Goal: Information Seeking & Learning: Understand process/instructions

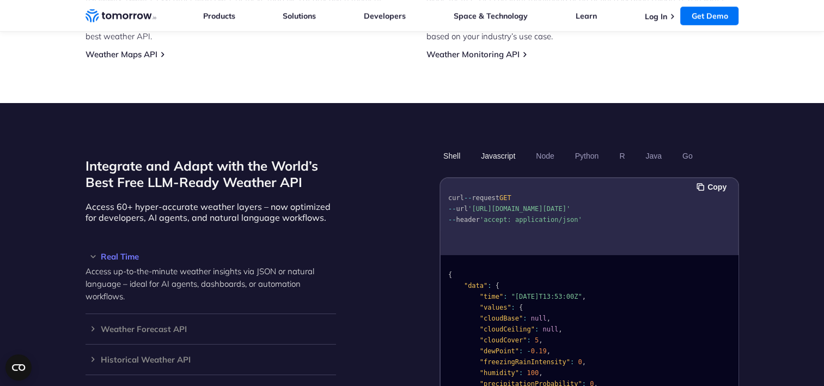
scroll to position [836, 0]
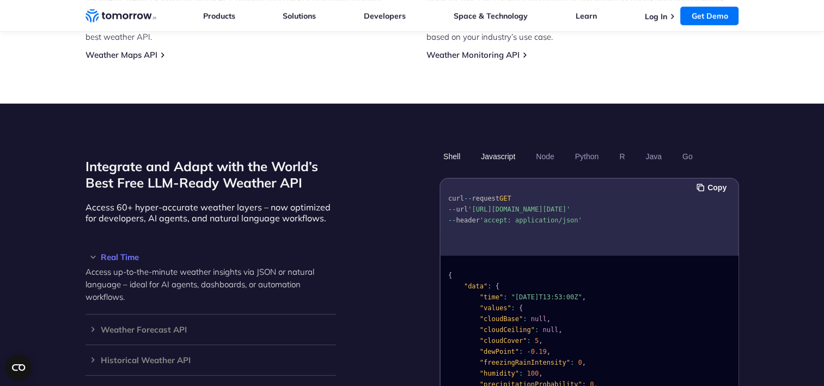
click at [500, 147] on button "Javascript" at bounding box center [498, 156] width 42 height 19
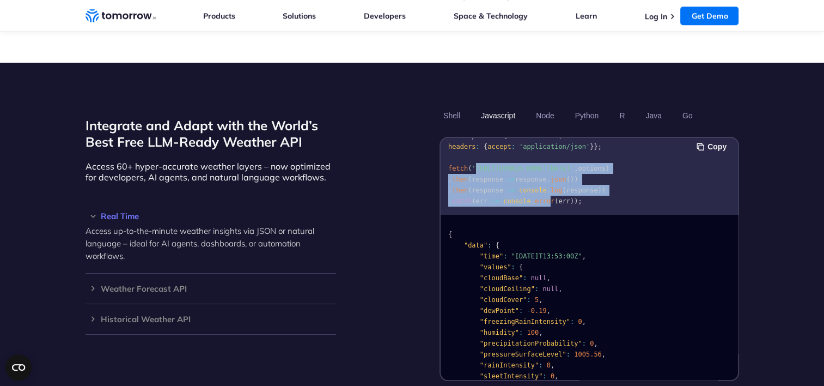
scroll to position [34, 0]
drag, startPoint x: 474, startPoint y: 142, endPoint x: 545, endPoint y: 155, distance: 71.5
click at [545, 163] on span "'[URL][DOMAIN_NAME][DATE]'" at bounding box center [523, 167] width 102 height 8
copy span "[URL][DOMAIN_NAME][DATE]"
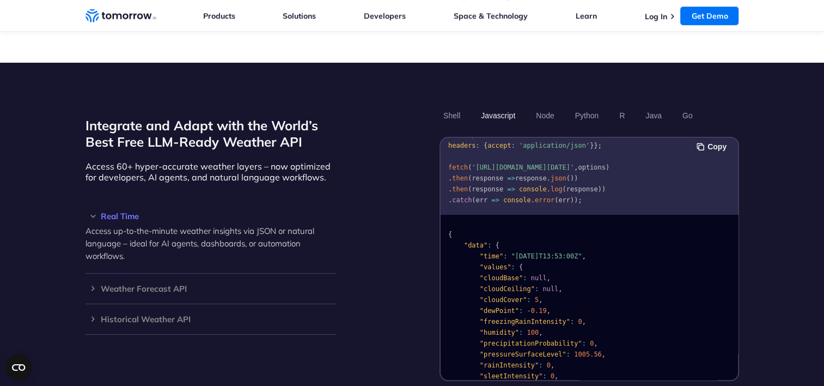
click at [395, 139] on div "Integrate and Adapt with the World’s Best Free LLM-Ready Weather API Access 60+…" at bounding box center [411, 243] width 653 height 274
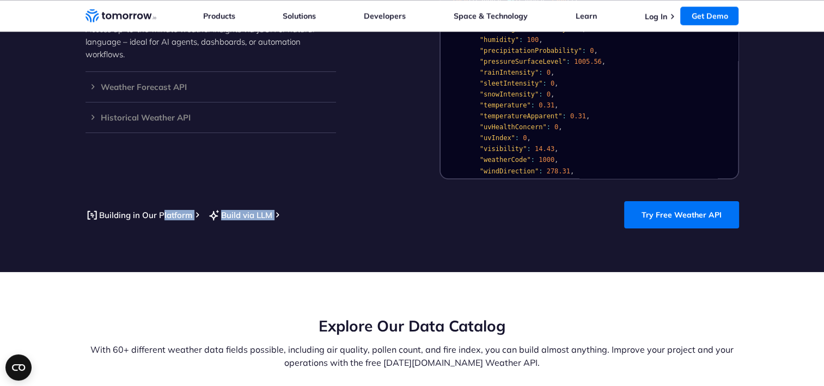
scroll to position [218, 0]
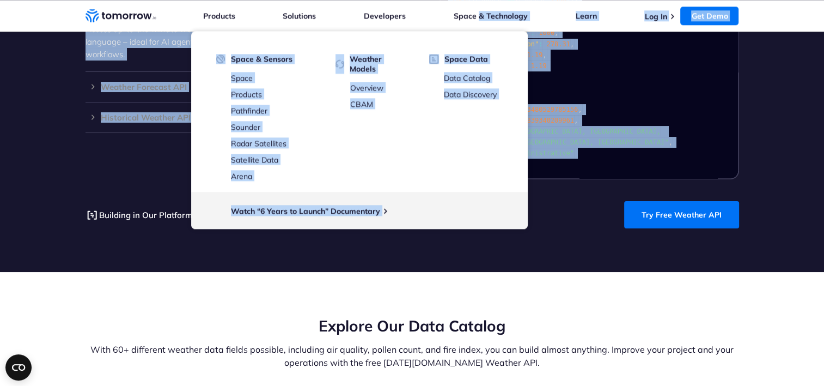
drag, startPoint x: 445, startPoint y: 218, endPoint x: 480, endPoint y: 27, distance: 194.4
click at [782, 122] on section "Integrate and Adapt with the World’s Best Free LLM-Ready Weather API Access 60+…" at bounding box center [412, 66] width 824 height 411
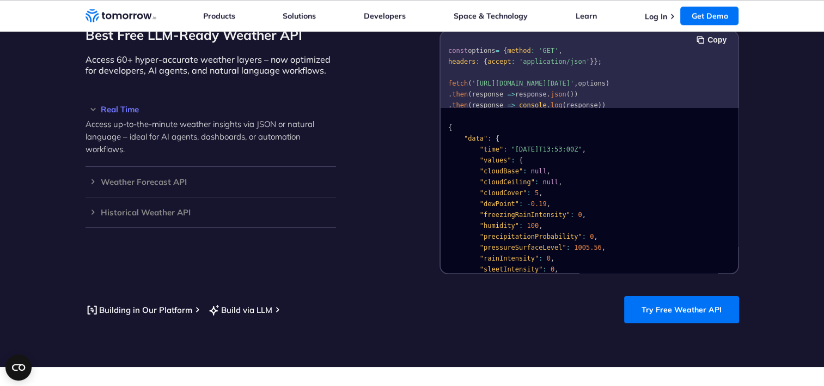
scroll to position [969, 0]
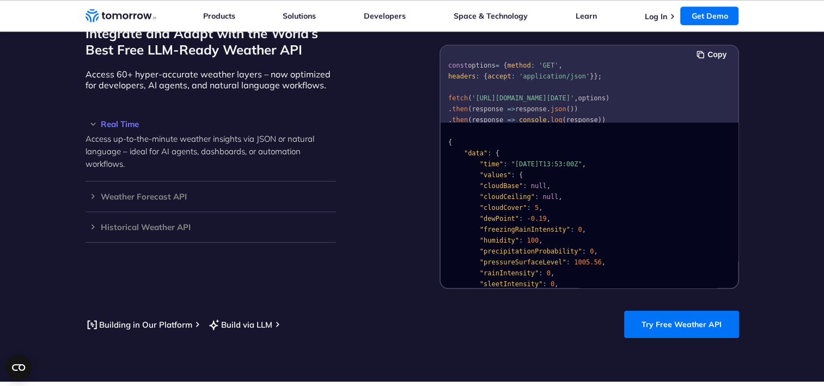
click at [511, 160] on span ""[DATE]T13:53:00Z"" at bounding box center [546, 164] width 71 height 8
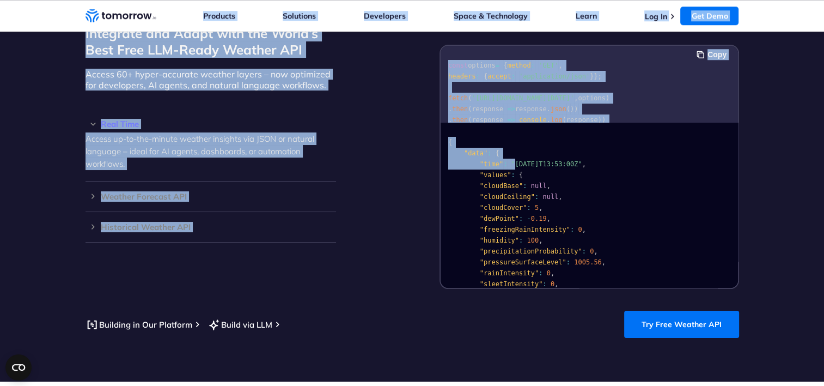
click at [511, 160] on span ""[DATE]T13:53:00Z"" at bounding box center [546, 164] width 71 height 8
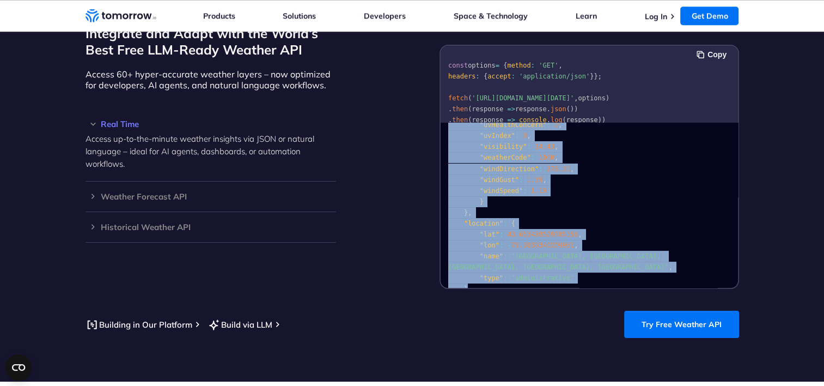
scroll to position [218, 0]
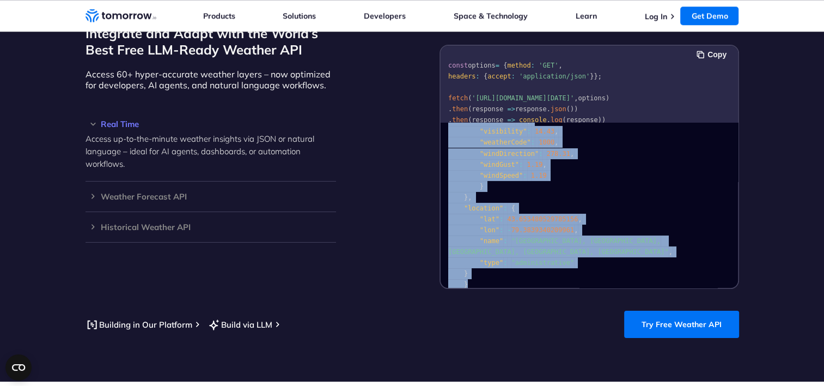
drag, startPoint x: 445, startPoint y: 127, endPoint x: 489, endPoint y: 267, distance: 147.3
click at [489, 267] on pre "{ "data" : { "time" : "[DATE]T13:53:00Z" , "values" : { "cloudBase" : null , "c…" at bounding box center [589, 102] width 297 height 388
copy code "{ "data" : { "time" : "[DATE]T13:53:00Z" , "values" : { "cloudBase" : null , "c…"
click at [673, 152] on pre "{ "data" : { "time" : "[DATE]T13:53:00Z" , "values" : { "cloudBase" : null , "c…" at bounding box center [589, 102] width 297 height 388
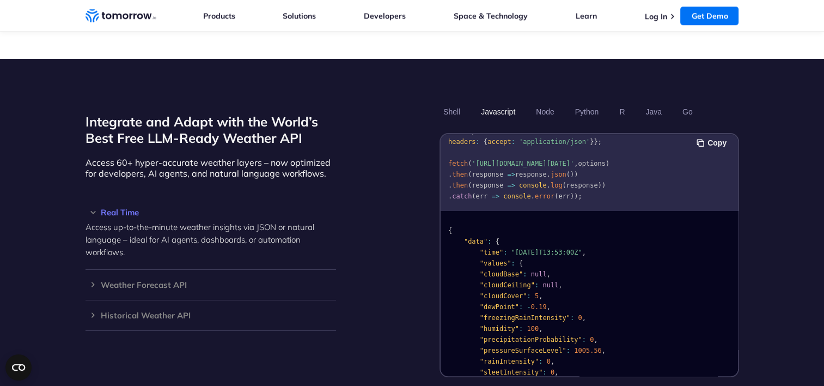
scroll to position [34, 0]
